Goal: Task Accomplishment & Management: Use online tool/utility

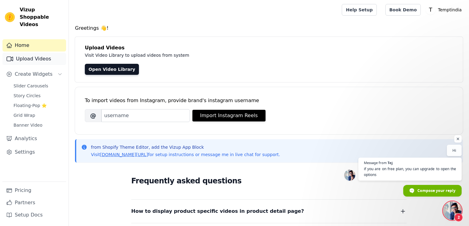
click at [41, 54] on link "Upload Videos" at bounding box center [34, 59] width 64 height 12
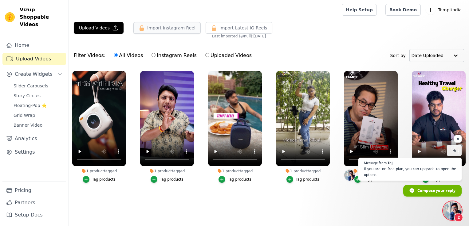
click at [171, 29] on button "Import Instagram Reel" at bounding box center [166, 28] width 67 height 12
click at [160, 26] on button "Import Instagram Reel" at bounding box center [166, 28] width 67 height 12
click at [39, 71] on span "Create Widgets" at bounding box center [34, 74] width 38 height 7
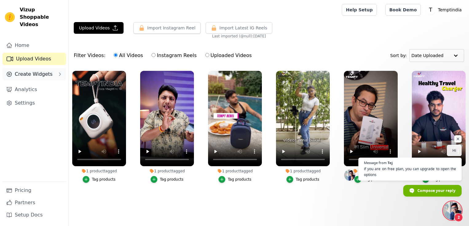
click at [37, 71] on span "Create Widgets" at bounding box center [34, 74] width 38 height 7
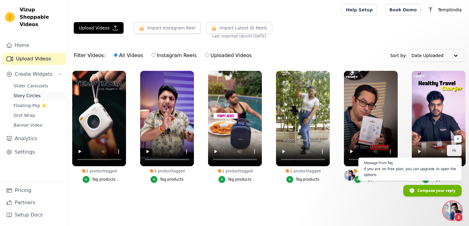
click at [34, 93] on span "Story Circles" at bounding box center [27, 96] width 27 height 6
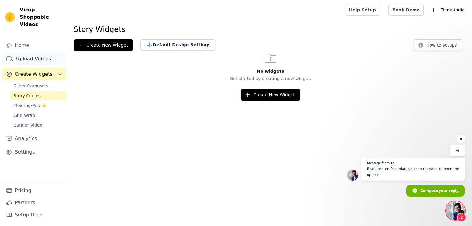
click at [40, 53] on link "Upload Videos" at bounding box center [34, 59] width 64 height 12
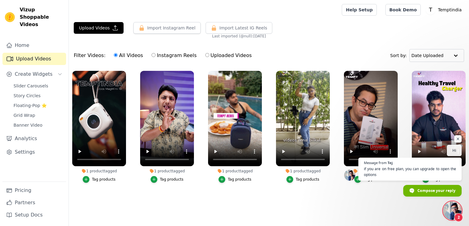
click at [454, 211] on span "Open chat" at bounding box center [452, 211] width 18 height 18
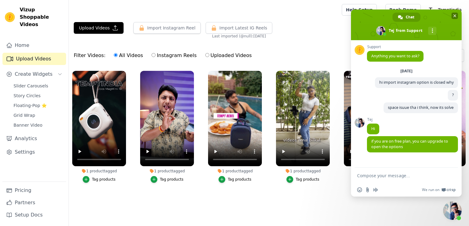
click at [453, 15] on span "Close chat" at bounding box center [454, 15] width 3 height 3
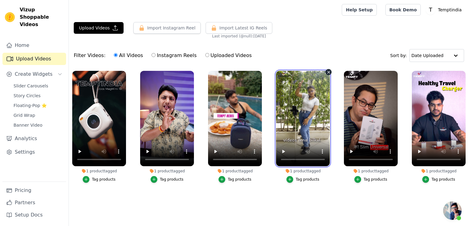
click at [311, 124] on video at bounding box center [303, 119] width 54 height 96
click at [328, 71] on icon "button" at bounding box center [328, 72] width 5 height 5
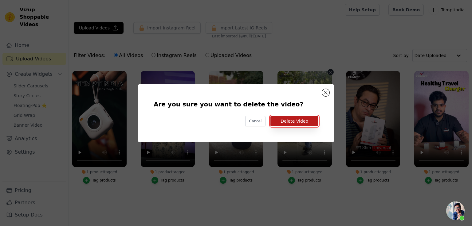
click at [296, 123] on button "Delete Video" at bounding box center [294, 121] width 48 height 10
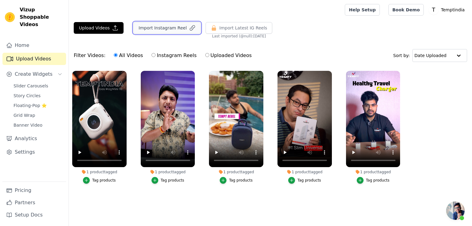
click at [166, 26] on button "Import Instagram Reel" at bounding box center [166, 28] width 67 height 12
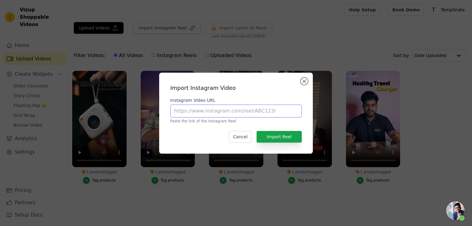
click at [206, 108] on input "Instagram Video URL" at bounding box center [235, 111] width 131 height 13
paste input "https://www.instagram.com/p/DOtEGK2Eq4j/"
type input "https://www.instagram.com/p/DOtEGK2Eq4j/"
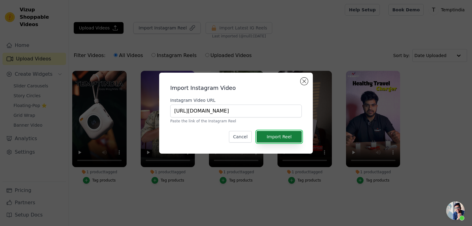
click at [271, 135] on button "Import Reel" at bounding box center [278, 137] width 45 height 12
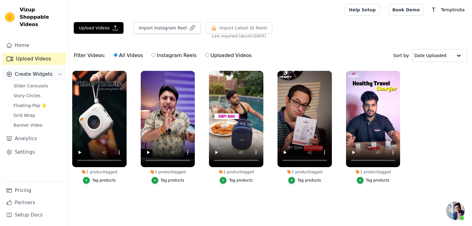
click at [46, 71] on span "Create Widgets" at bounding box center [34, 74] width 38 height 7
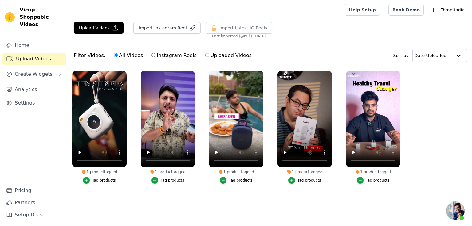
click at [34, 54] on link "Upload Videos" at bounding box center [34, 59] width 64 height 12
click at [162, 55] on label "Instagram Reels" at bounding box center [173, 56] width 45 height 8
click at [155, 55] on input "Instagram Reels" at bounding box center [153, 55] width 4 height 4
radio input "true"
click at [195, 55] on div "All Videos Instagram Reels Uploaded Videos" at bounding box center [182, 56] width 145 height 14
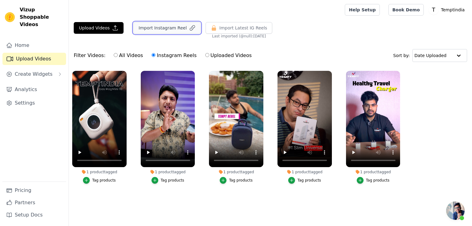
click at [158, 28] on button "Import Instagram Reel" at bounding box center [166, 28] width 67 height 12
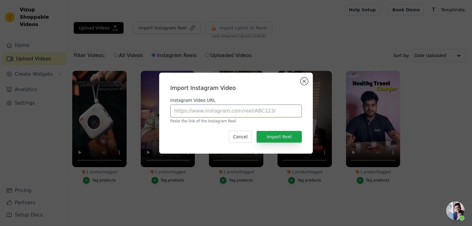
click at [197, 110] on input "Instagram Video URL" at bounding box center [235, 111] width 131 height 13
paste input "https://www.instagram.com/p/DOtEGK2Eq4j/"
type input "https://www.instagram.com/p/DOtEGK2Eq4j/"
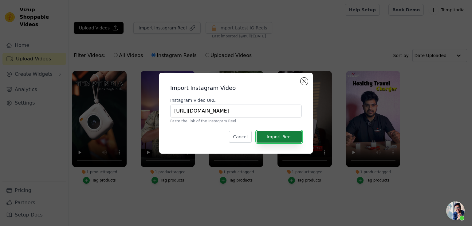
click at [284, 137] on button "Import Reel" at bounding box center [278, 137] width 45 height 12
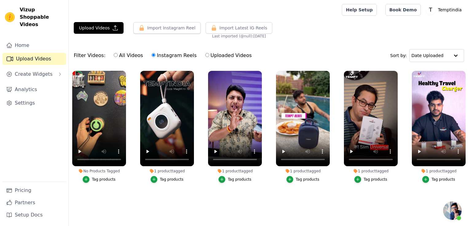
click at [95, 171] on div "No Products Tagged" at bounding box center [99, 171] width 54 height 5
click at [80, 57] on div "Filter Videos: All Videos Instagram Reels Uploaded Videos" at bounding box center [164, 56] width 181 height 14
click at [30, 42] on link "Home" at bounding box center [34, 45] width 64 height 12
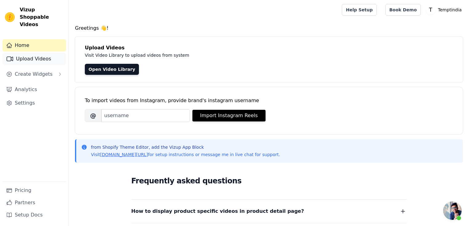
click at [39, 53] on link "Upload Videos" at bounding box center [34, 59] width 64 height 12
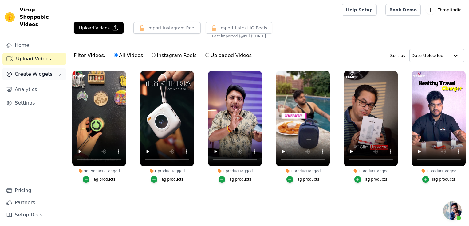
click at [41, 71] on span "Create Widgets" at bounding box center [34, 74] width 38 height 7
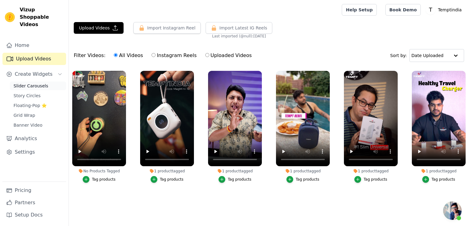
click at [37, 83] on span "Slider Carousels" at bounding box center [31, 86] width 35 height 6
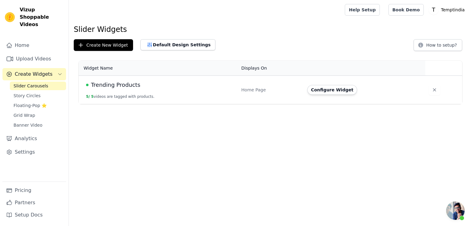
click at [135, 96] on button "5 / 5 videos are tagged with products." at bounding box center [120, 96] width 68 height 5
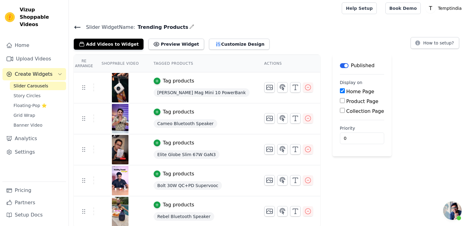
scroll to position [2, 0]
click at [99, 41] on button "Add Videos to Widget" at bounding box center [109, 43] width 70 height 11
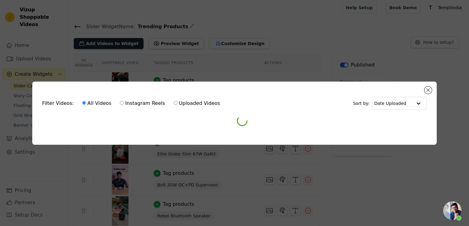
scroll to position [0, 0]
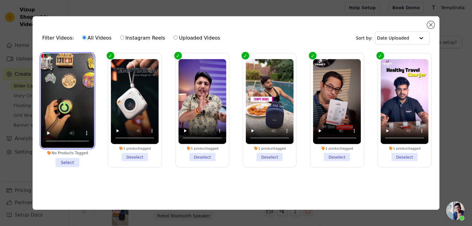
click at [57, 59] on video at bounding box center [67, 100] width 53 height 95
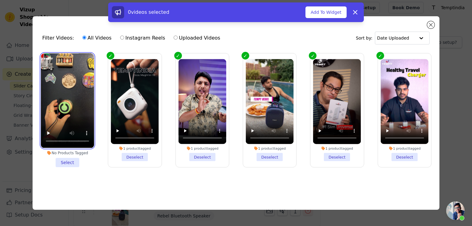
click at [68, 69] on video at bounding box center [67, 100] width 53 height 95
click at [111, 55] on label "1 product tagged Deselect" at bounding box center [135, 110] width 54 height 114
click at [0, 0] on input "1 product tagged Deselect" at bounding box center [0, 0] width 0 height 0
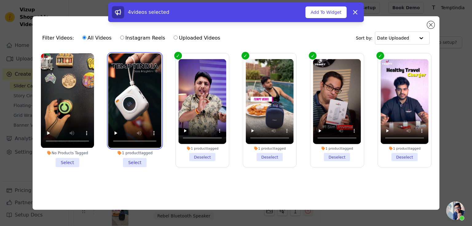
click at [111, 55] on video at bounding box center [134, 100] width 53 height 95
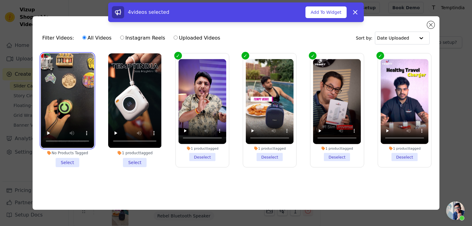
click at [67, 54] on video at bounding box center [67, 100] width 53 height 95
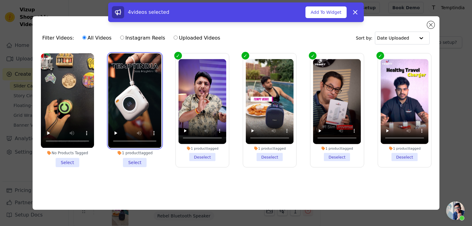
click at [109, 67] on video at bounding box center [134, 100] width 53 height 95
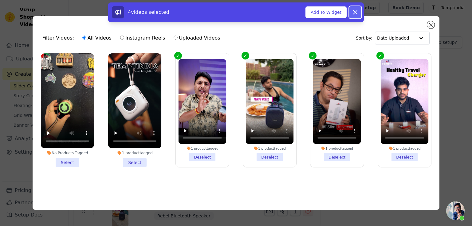
click at [354, 14] on icon at bounding box center [354, 12] width 7 height 7
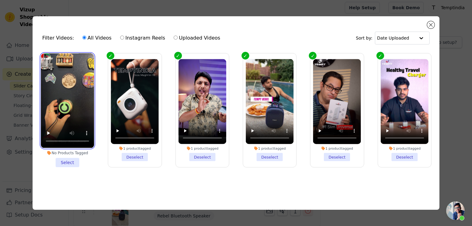
click at [62, 62] on video at bounding box center [67, 100] width 53 height 95
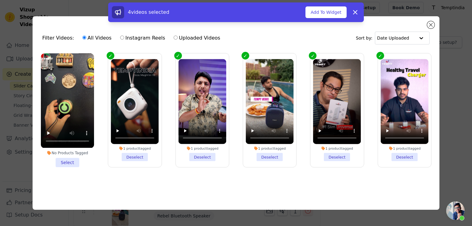
click at [52, 51] on div "No Products Tagged Select" at bounding box center [67, 110] width 60 height 120
click at [67, 163] on li "No Products Tagged Select" at bounding box center [67, 110] width 53 height 114
click at [0, 0] on input "No Products Tagged Select" at bounding box center [0, 0] width 0 height 0
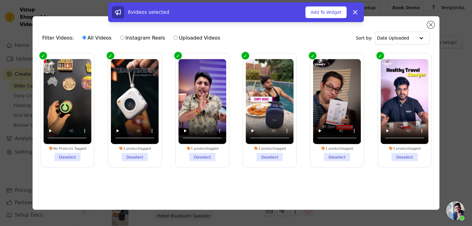
click at [78, 147] on div "No Products Tagged" at bounding box center [67, 149] width 48 height 4
click at [0, 0] on input "No Products Tagged Deselect" at bounding box center [0, 0] width 0 height 0
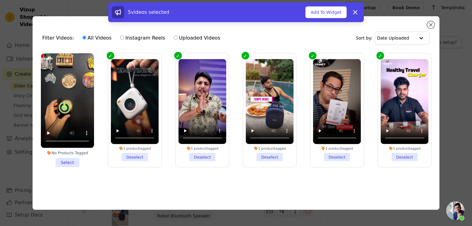
click at [71, 153] on div "No Products Tagged" at bounding box center [67, 153] width 53 height 5
click at [0, 0] on input "No Products Tagged Select" at bounding box center [0, 0] width 0 height 0
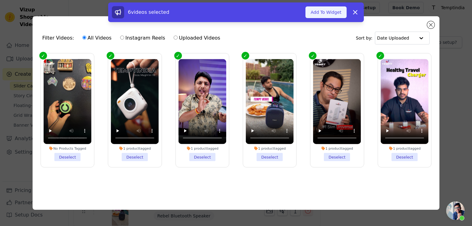
click at [330, 12] on button "Add To Widget" at bounding box center [325, 12] width 41 height 12
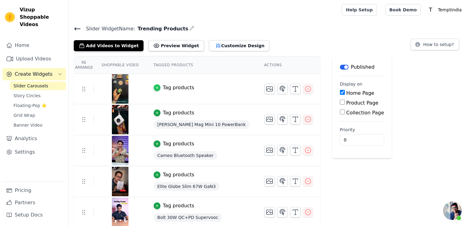
click at [156, 90] on div "button" at bounding box center [157, 87] width 7 height 7
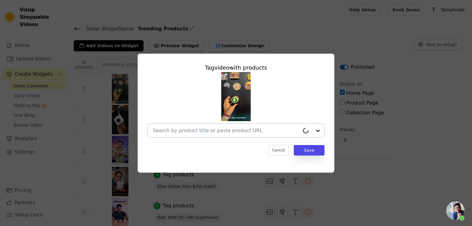
click at [185, 131] on input "text" at bounding box center [226, 130] width 147 height 7
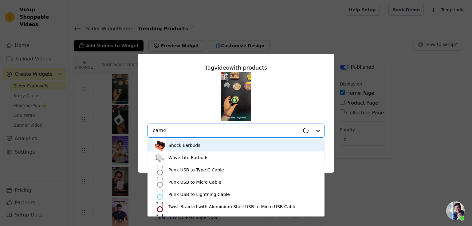
type input "cameo"
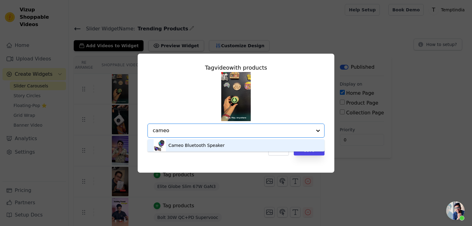
click at [216, 144] on div "Cameo Bluetooth Speaker" at bounding box center [196, 145] width 56 height 6
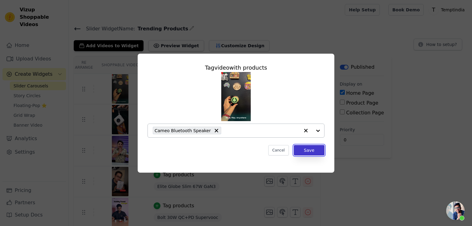
click at [305, 147] on button "Save" at bounding box center [309, 150] width 31 height 10
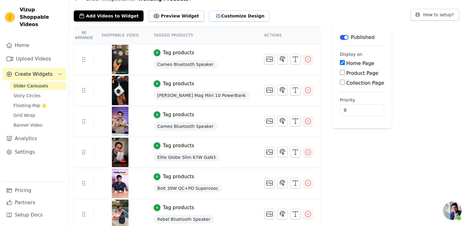
scroll to position [33, 0]
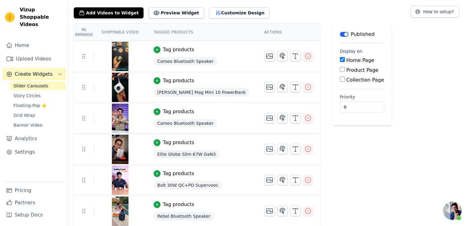
click at [332, 184] on div "Label Published Display on Home Page Product Page Collection Page Priority 0" at bounding box center [361, 125] width 59 height 204
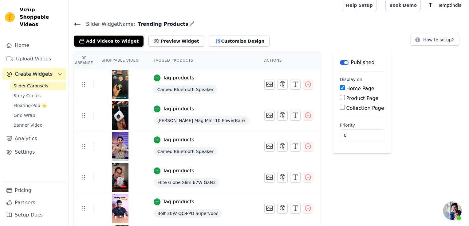
scroll to position [0, 0]
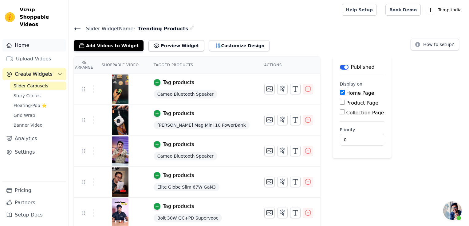
click at [37, 41] on link "Home" at bounding box center [34, 45] width 64 height 12
